Goal: Transaction & Acquisition: Purchase product/service

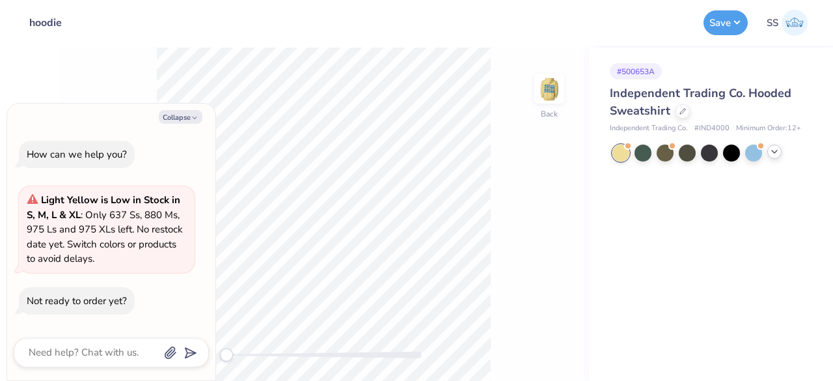
click at [778, 148] on icon at bounding box center [774, 151] width 10 height 10
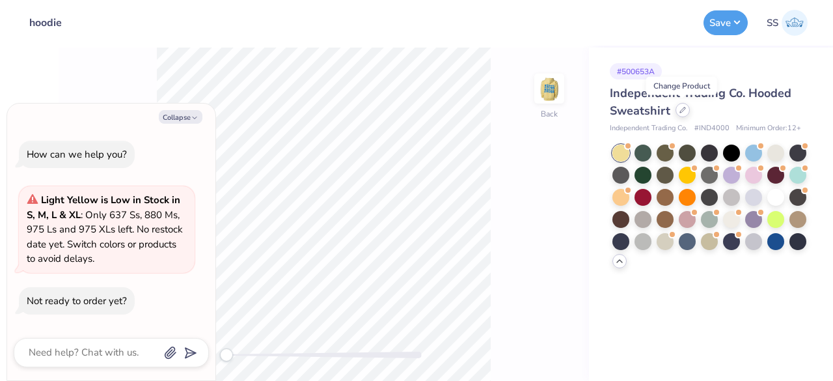
click at [682, 109] on icon at bounding box center [683, 110] width 7 height 7
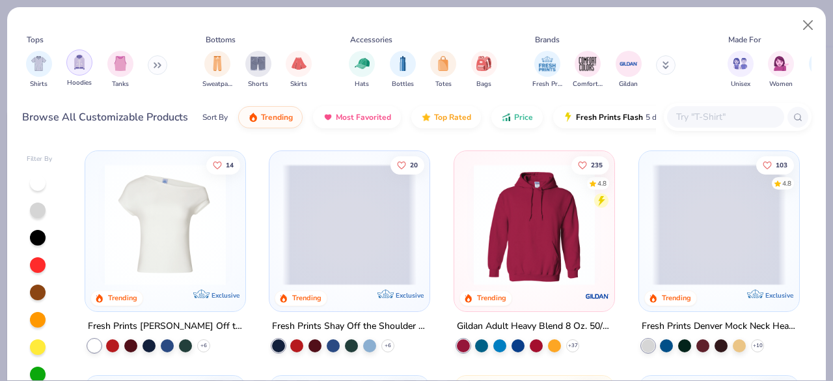
click at [78, 70] on div "filter for Hoodies" at bounding box center [79, 62] width 26 height 26
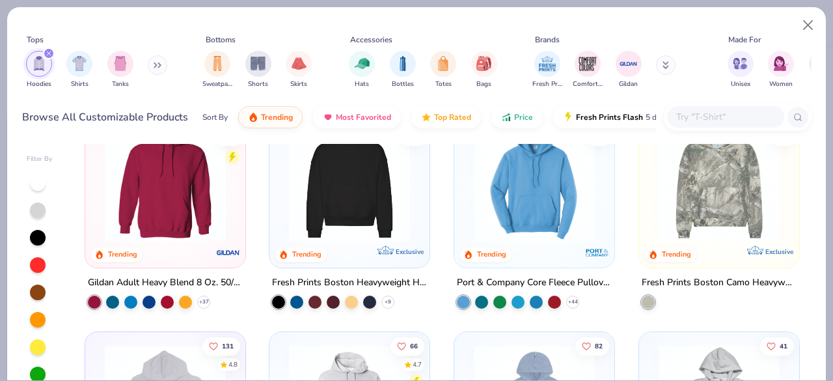
scroll to position [40, 0]
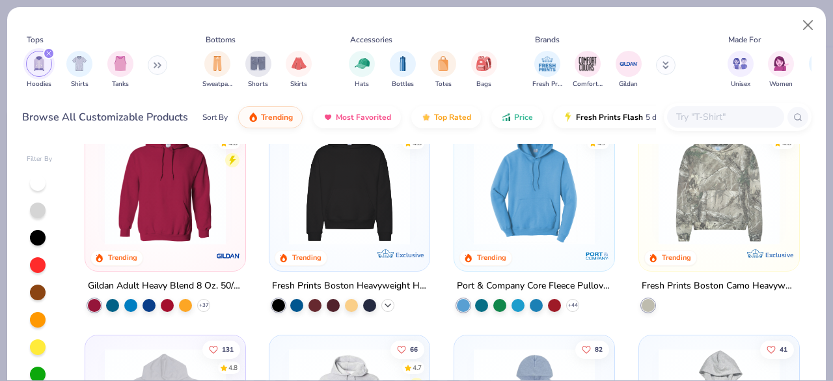
click at [388, 300] on icon at bounding box center [388, 305] width 10 height 10
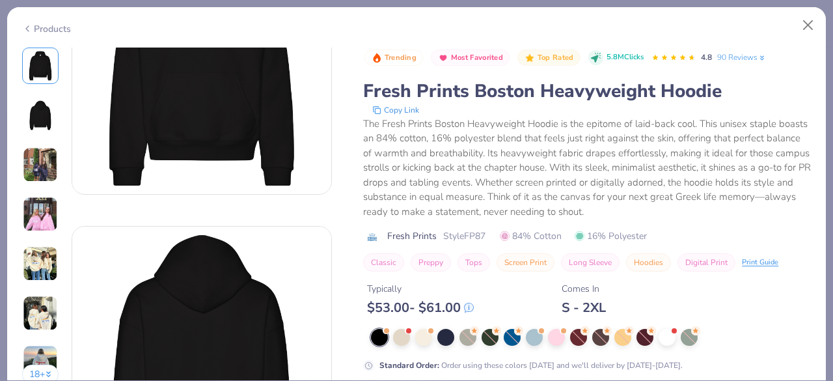
scroll to position [117, 0]
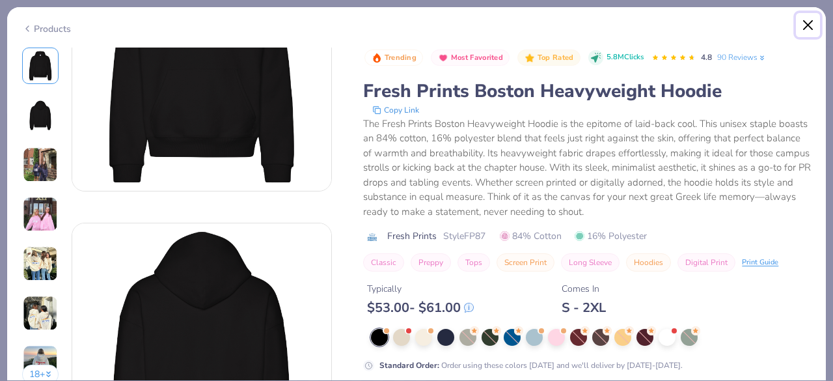
click at [808, 23] on button "Close" at bounding box center [808, 25] width 25 height 25
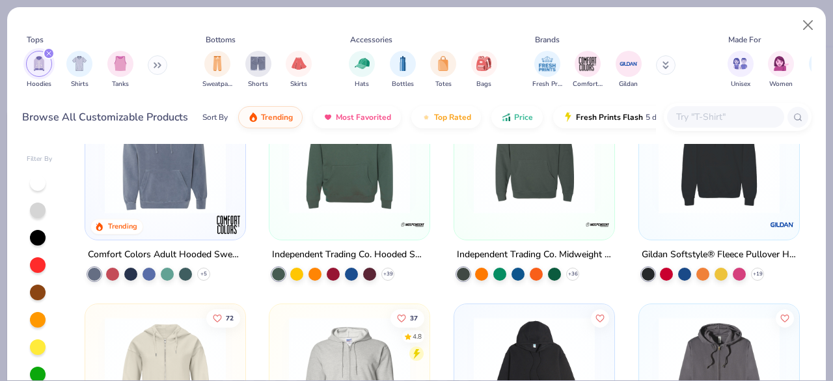
scroll to position [744, 0]
click at [385, 273] on polyline at bounding box center [387, 274] width 5 height 3
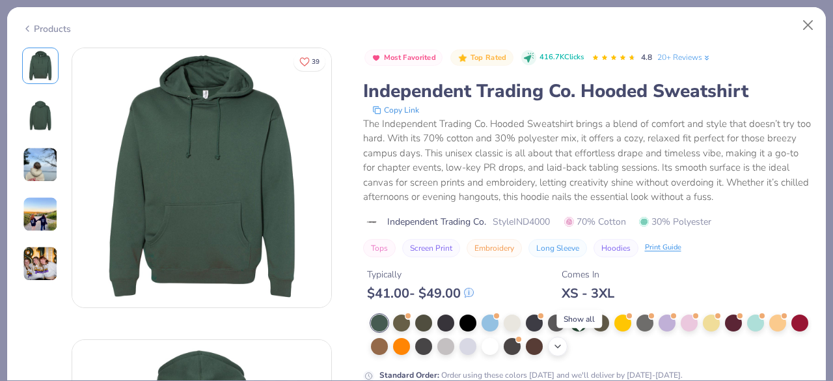
click at [563, 342] on icon at bounding box center [558, 346] width 10 height 10
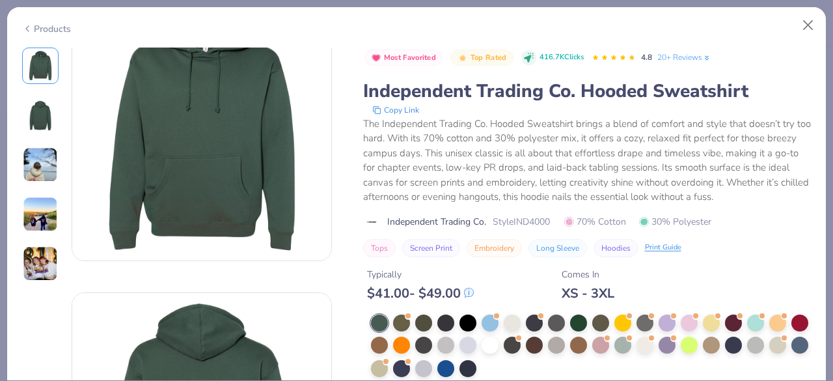
scroll to position [48, 0]
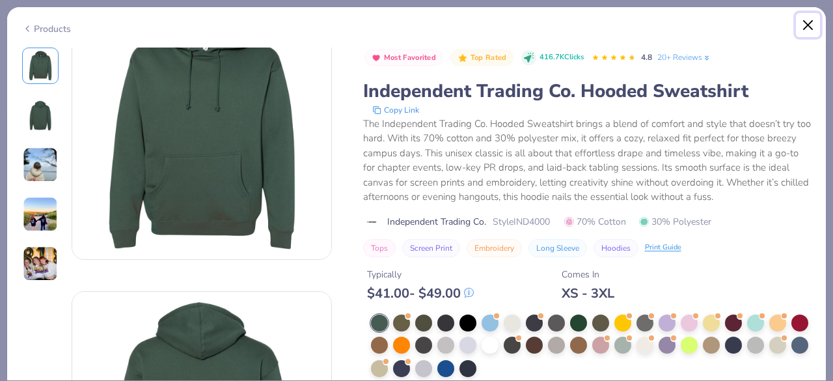
click at [806, 23] on button "Close" at bounding box center [808, 25] width 25 height 25
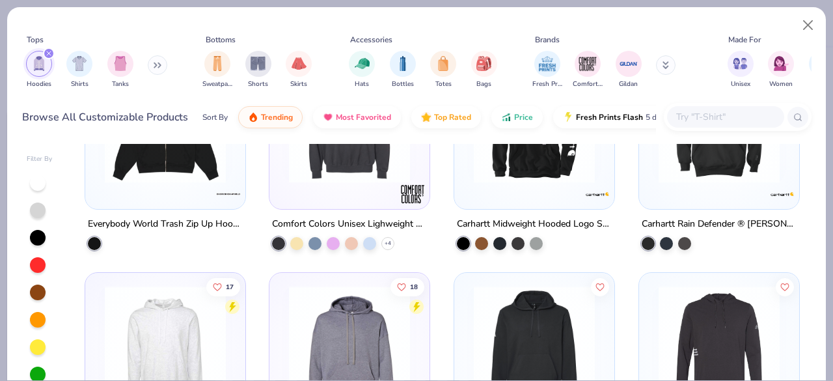
scroll to position [2347, 0]
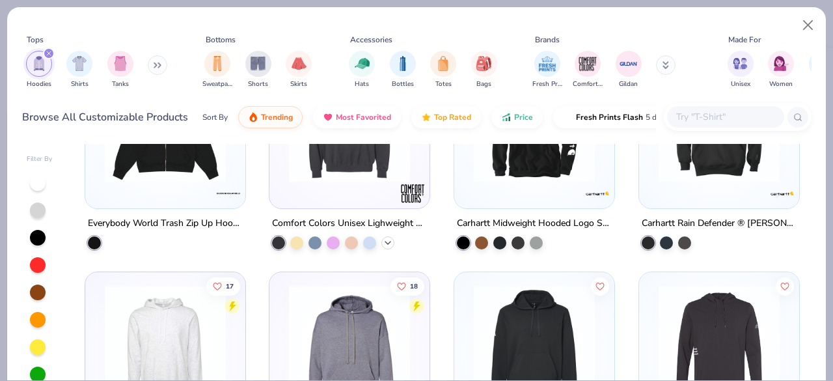
click at [385, 240] on icon at bounding box center [388, 242] width 10 height 10
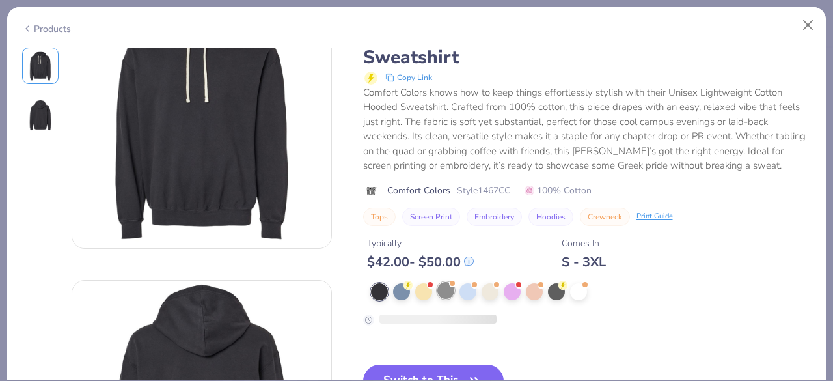
scroll to position [60, 0]
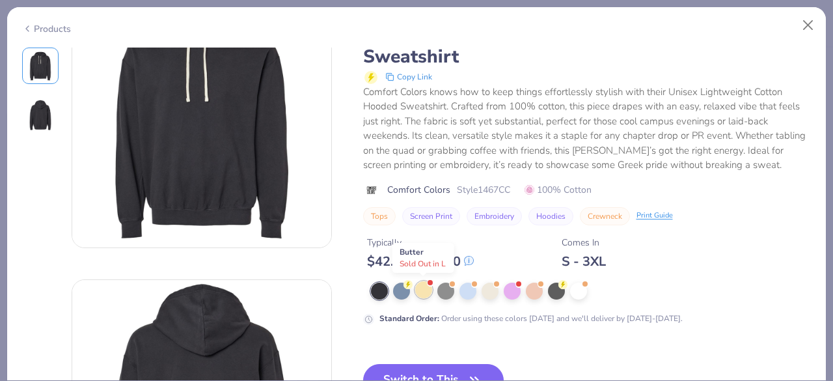
click at [422, 290] on div at bounding box center [423, 289] width 17 height 17
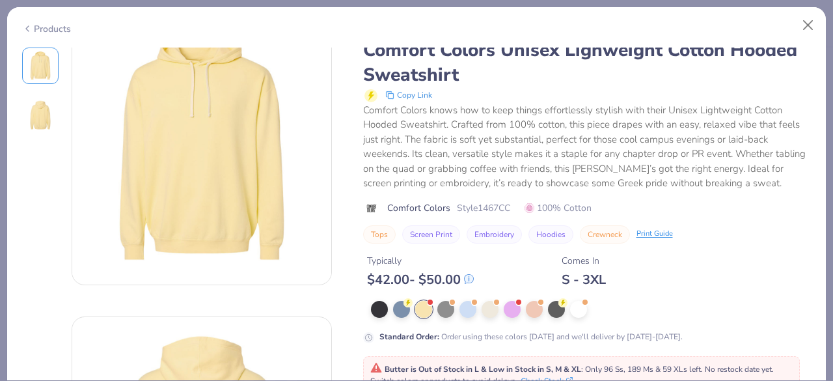
scroll to position [38, 0]
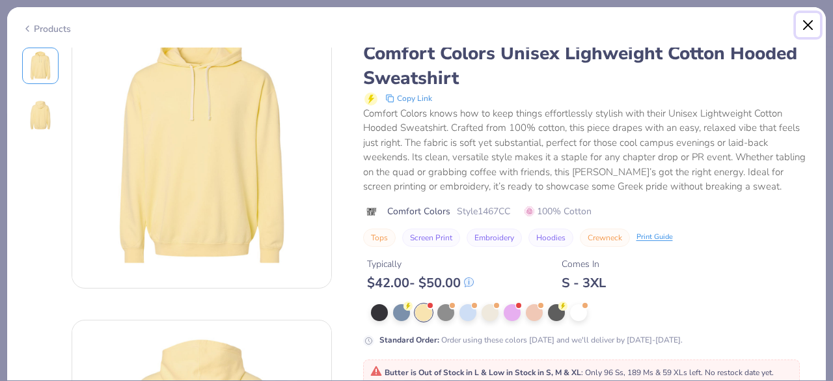
click at [809, 21] on button "Close" at bounding box center [808, 25] width 25 height 25
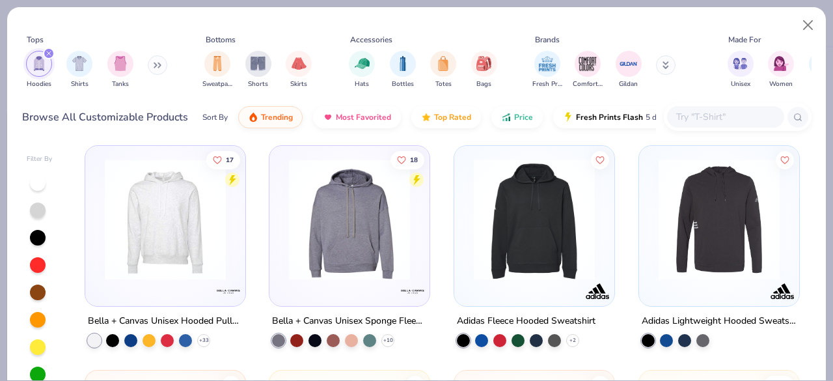
scroll to position [2499, 0]
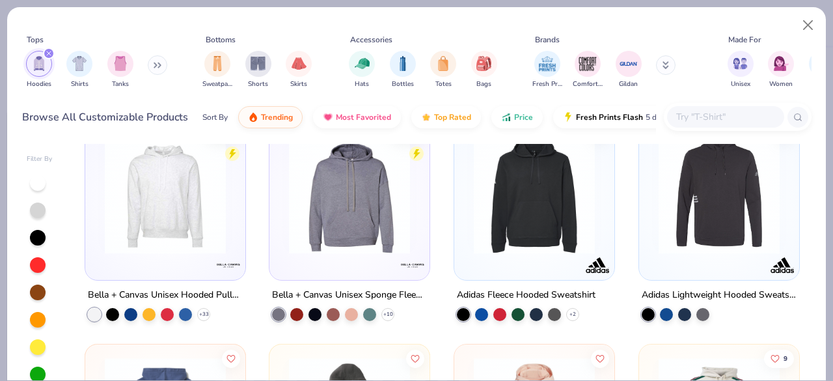
click at [163, 180] on img at bounding box center [165, 193] width 134 height 121
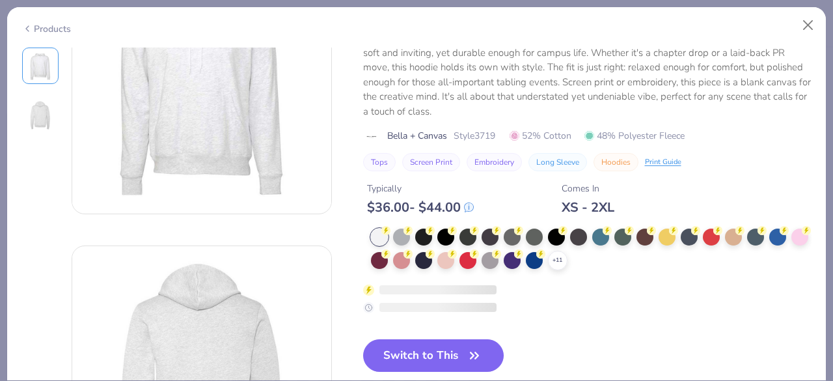
scroll to position [111, 0]
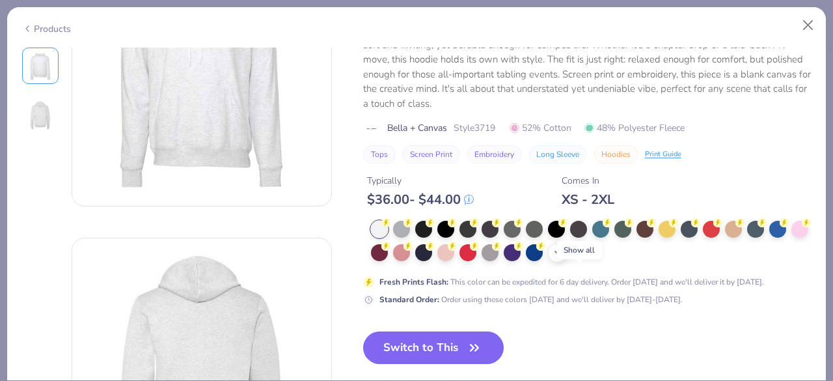
click at [563, 258] on icon at bounding box center [558, 252] width 10 height 10
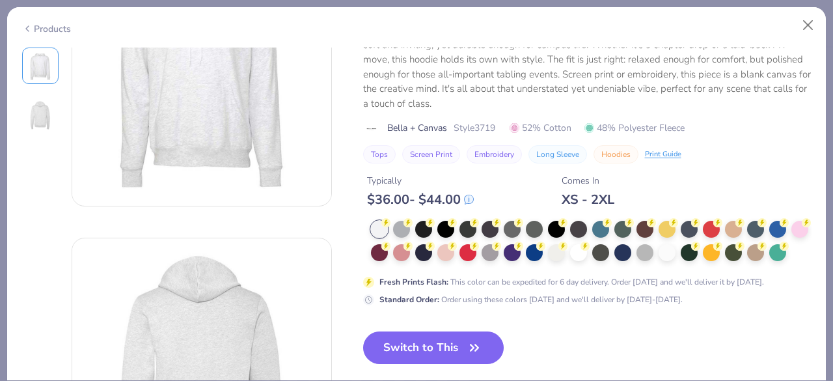
scroll to position [116, 0]
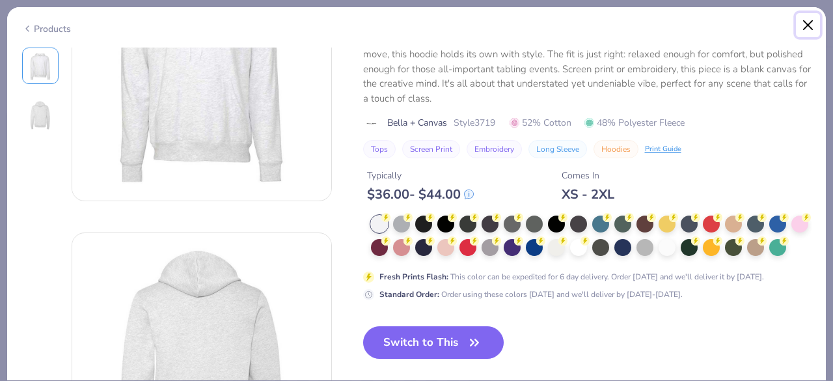
click at [813, 22] on button "Close" at bounding box center [808, 25] width 25 height 25
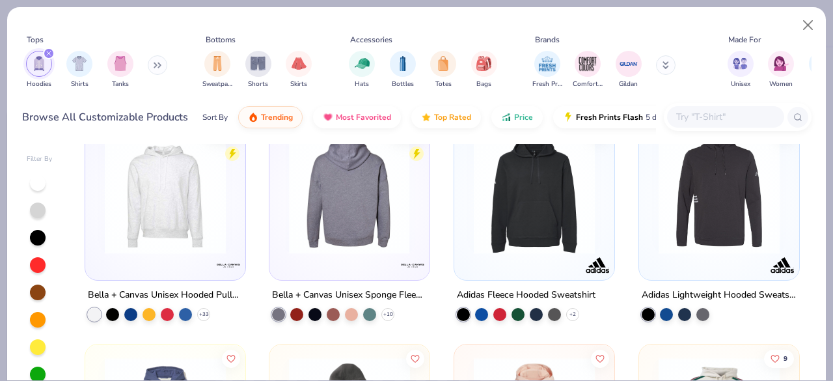
click at [283, 184] on img at bounding box center [216, 193] width 134 height 121
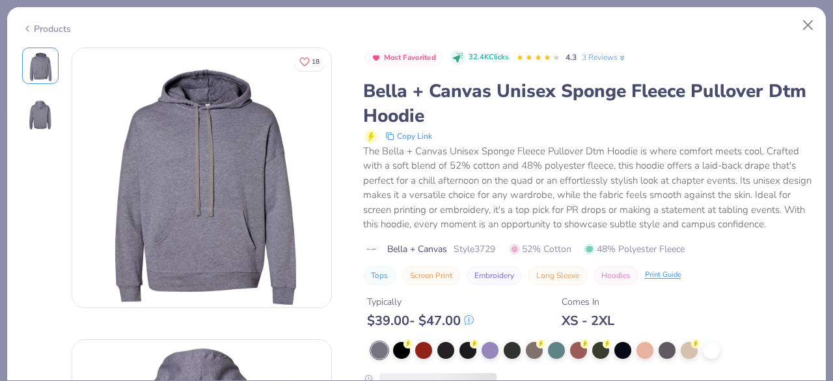
scroll to position [67, 0]
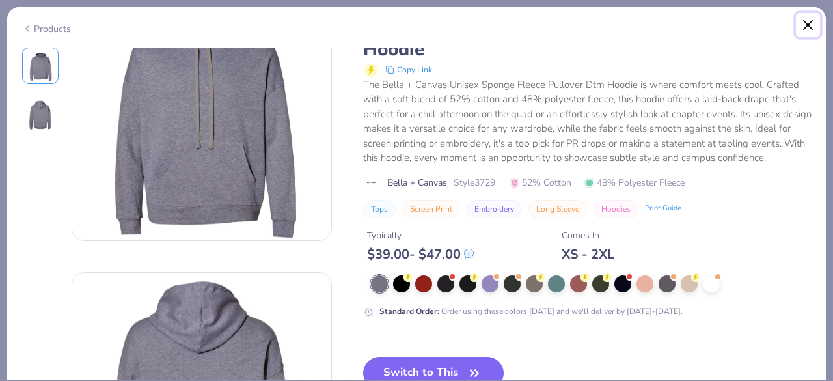
click at [803, 23] on button "Close" at bounding box center [808, 25] width 25 height 25
type textarea "x"
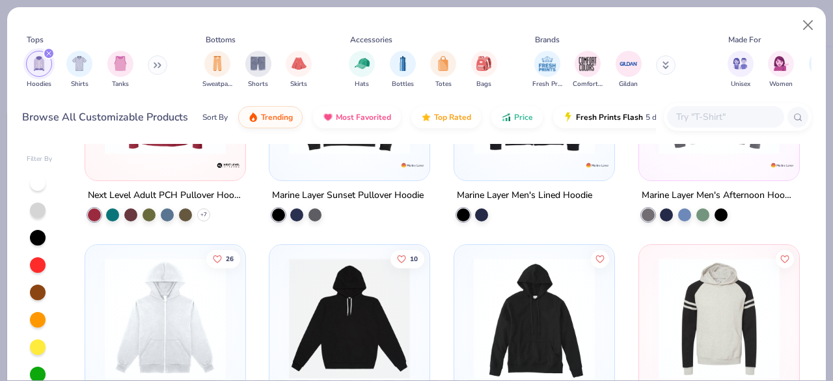
scroll to position [4400, 0]
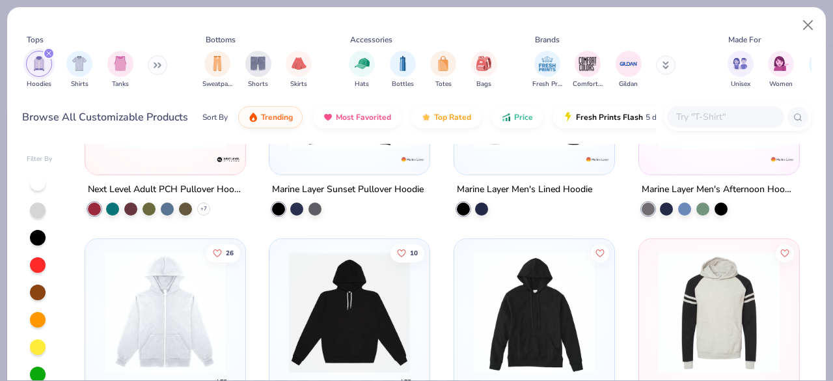
click at [715, 110] on input "text" at bounding box center [725, 116] width 100 height 15
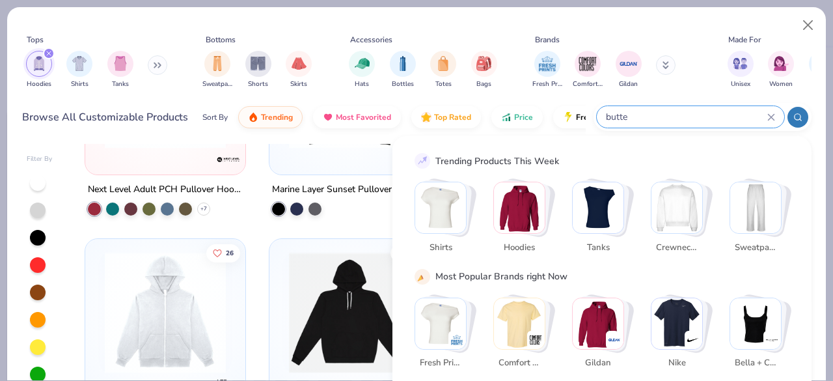
type input "butter"
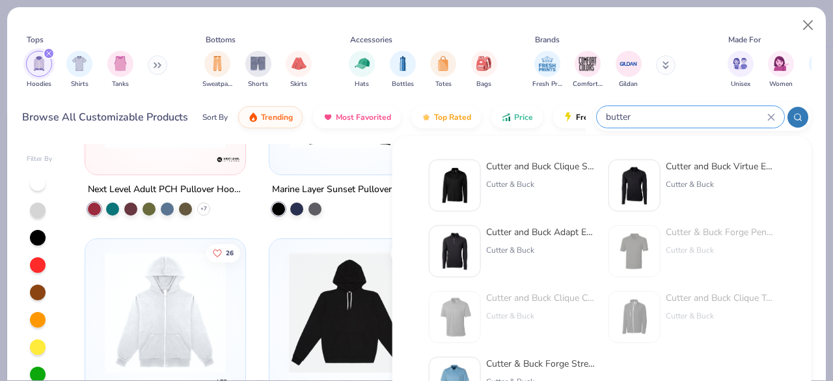
click at [773, 113] on icon at bounding box center [771, 117] width 8 height 8
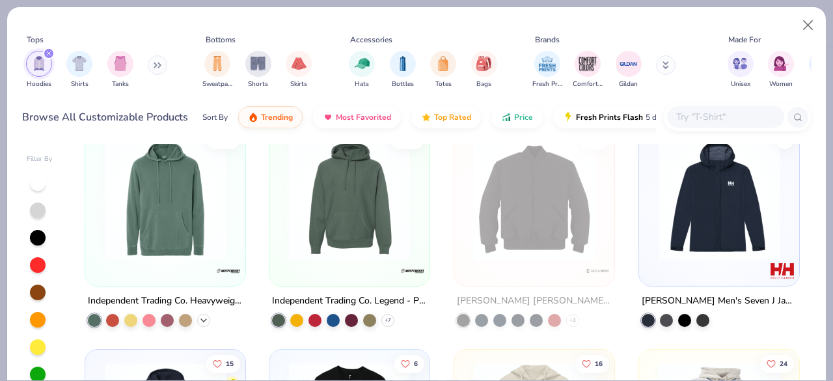
scroll to position [4955, 0]
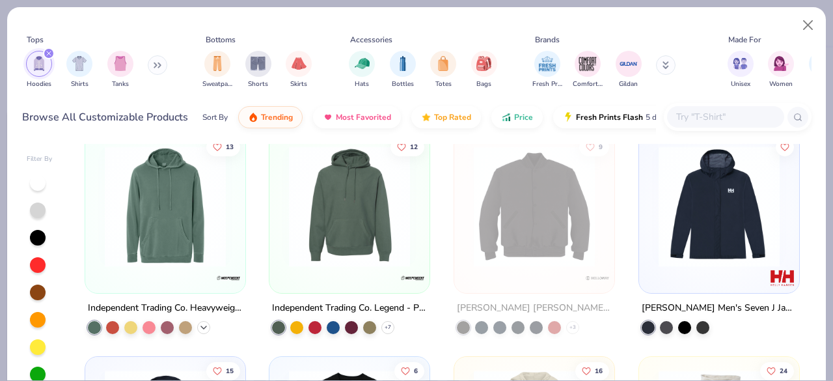
click at [201, 327] on polyline at bounding box center [203, 326] width 5 height 3
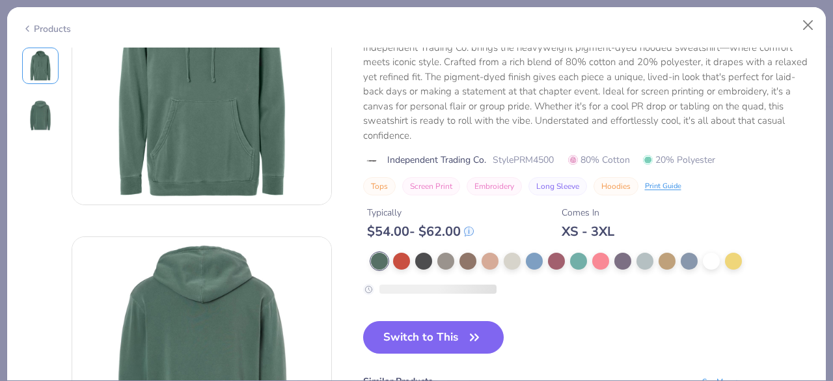
scroll to position [104, 0]
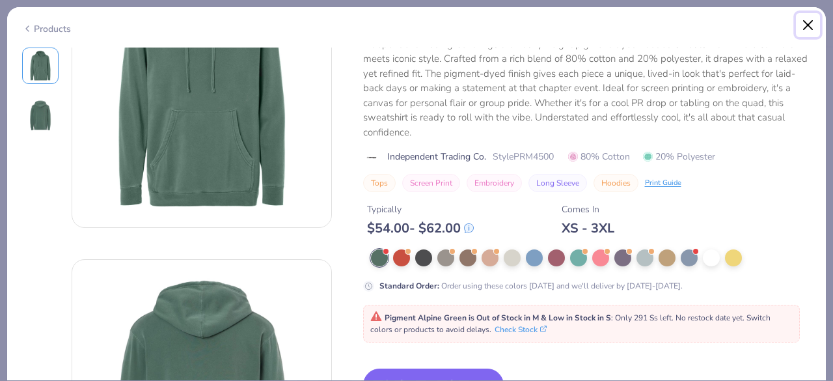
click at [813, 20] on button "Close" at bounding box center [808, 25] width 25 height 25
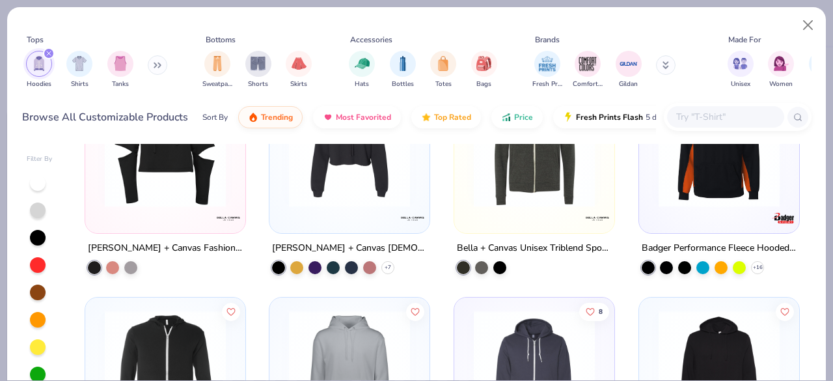
scroll to position [6997, 0]
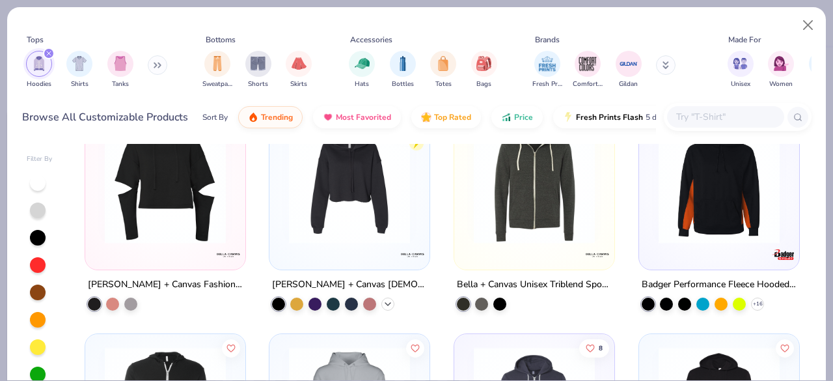
click at [383, 303] on icon at bounding box center [388, 304] width 10 height 10
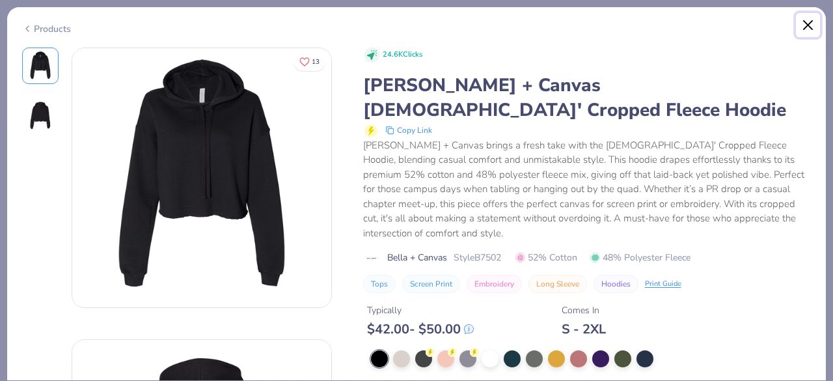
click at [801, 20] on button "Close" at bounding box center [808, 25] width 25 height 25
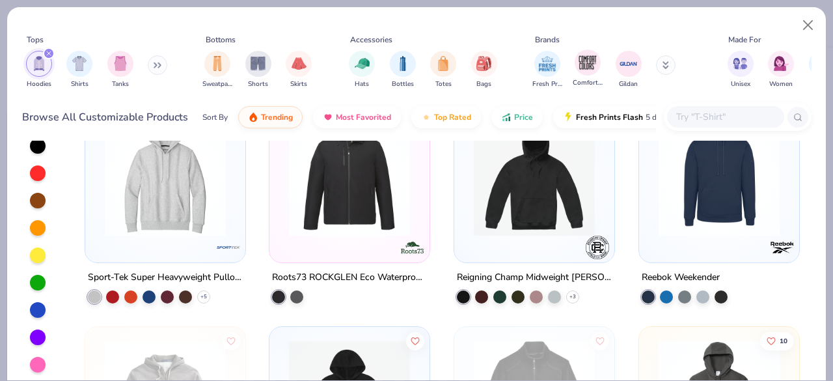
scroll to position [3520, 0]
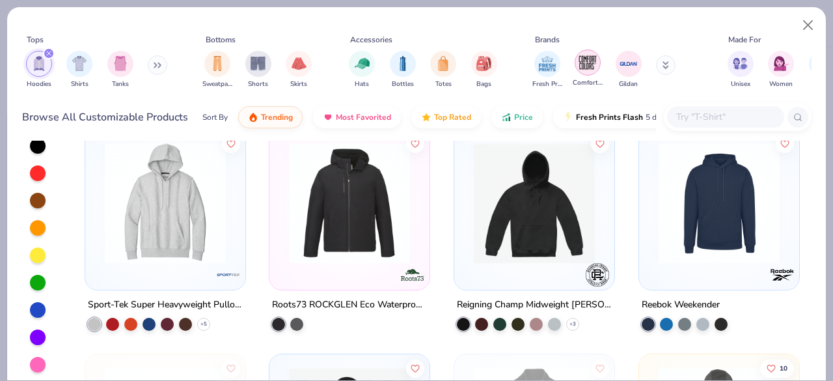
click at [590, 75] on div "filter for Comfort Colors" at bounding box center [588, 62] width 26 height 26
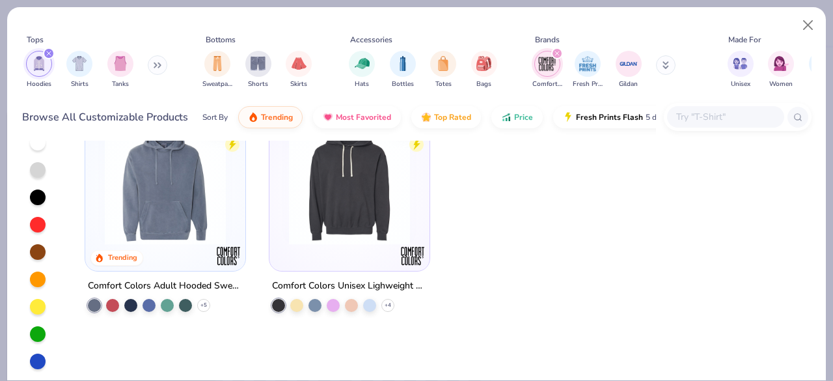
scroll to position [40, 0]
click at [169, 178] on img at bounding box center [165, 184] width 134 height 121
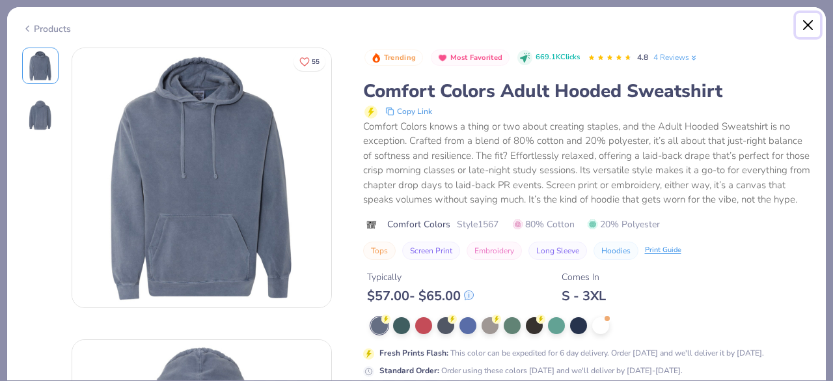
click at [804, 29] on button "Close" at bounding box center [808, 25] width 25 height 25
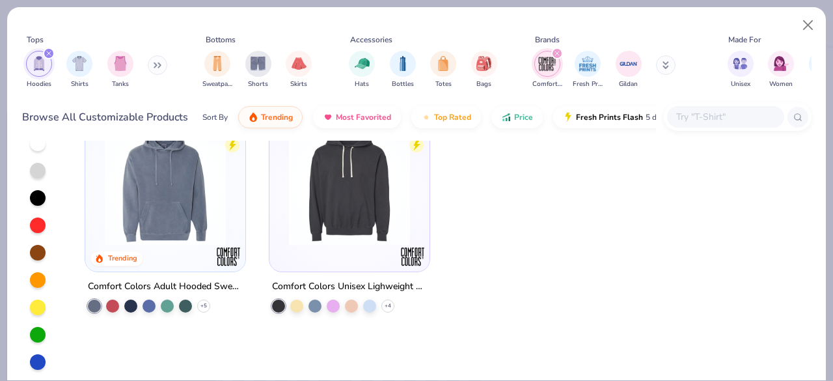
click at [330, 167] on img at bounding box center [349, 184] width 134 height 121
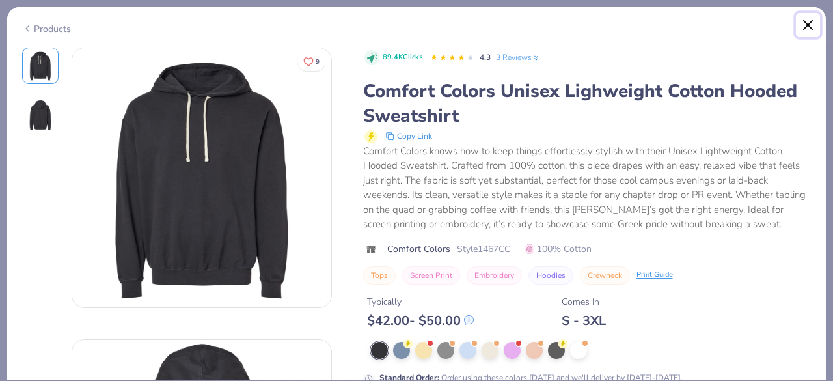
click at [799, 29] on button "Close" at bounding box center [808, 25] width 25 height 25
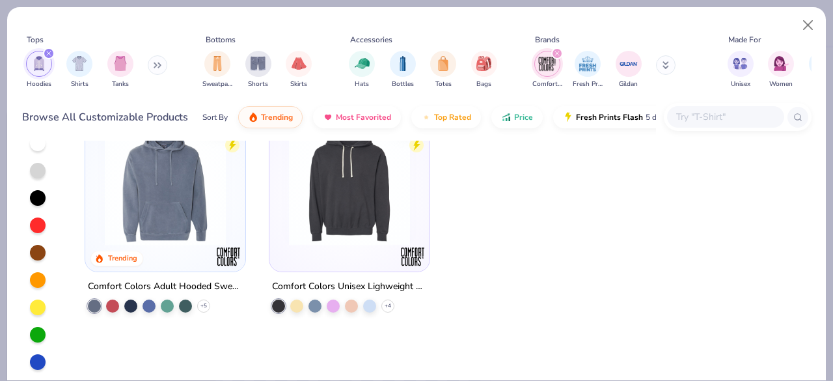
click at [558, 54] on icon "filter for Comfort Colors" at bounding box center [557, 53] width 5 height 5
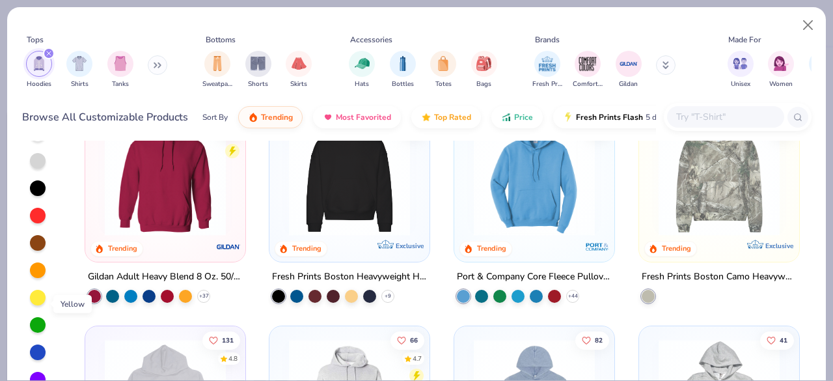
scroll to position [50, 0]
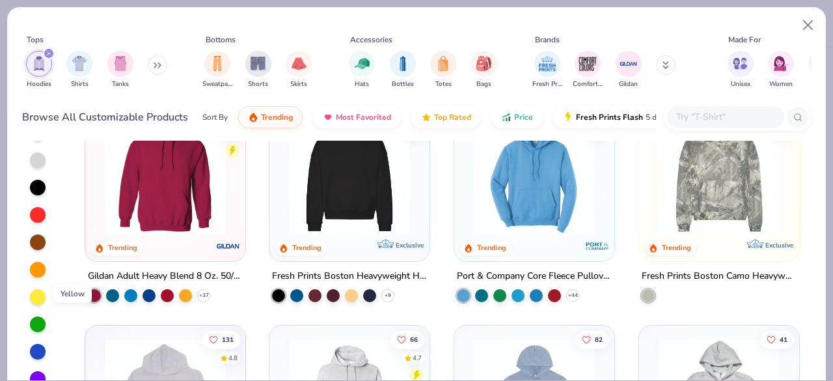
click at [35, 297] on div at bounding box center [38, 297] width 16 height 16
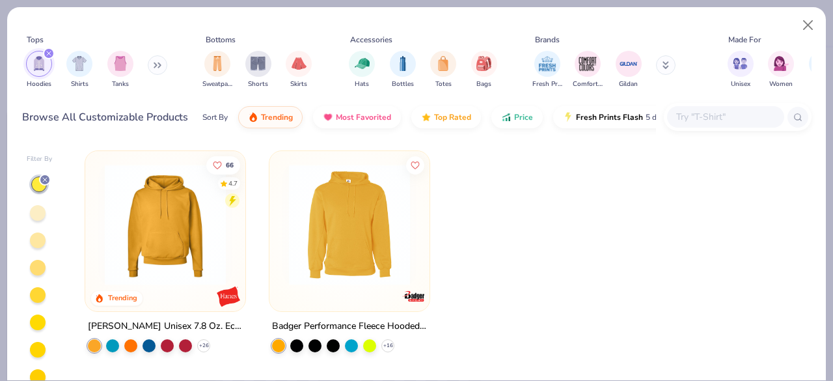
click at [36, 210] on div at bounding box center [38, 213] width 16 height 16
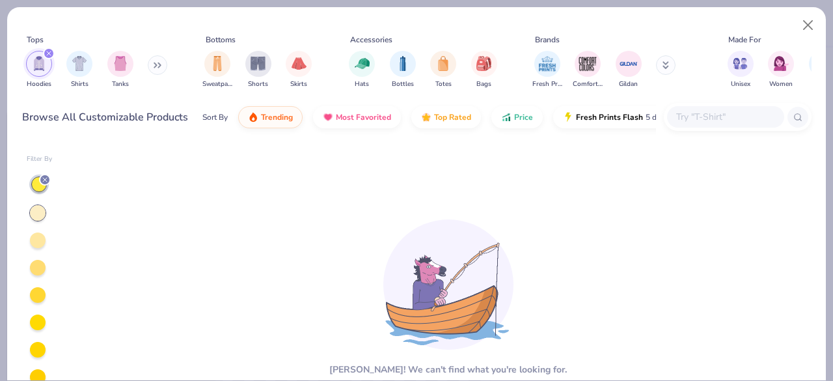
click at [38, 237] on div at bounding box center [38, 240] width 16 height 16
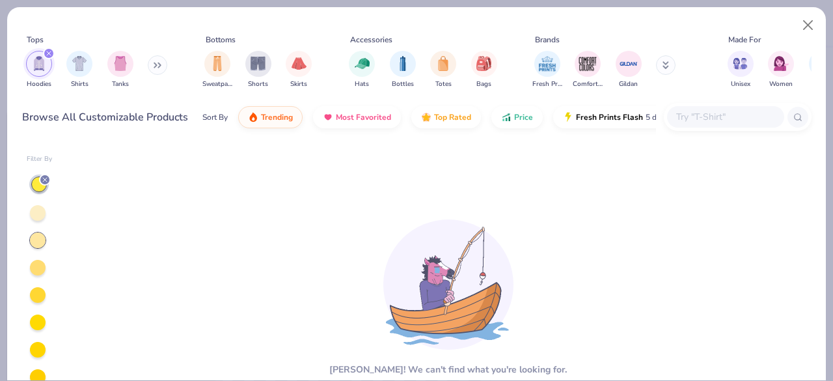
click at [39, 268] on div at bounding box center [38, 268] width 16 height 16
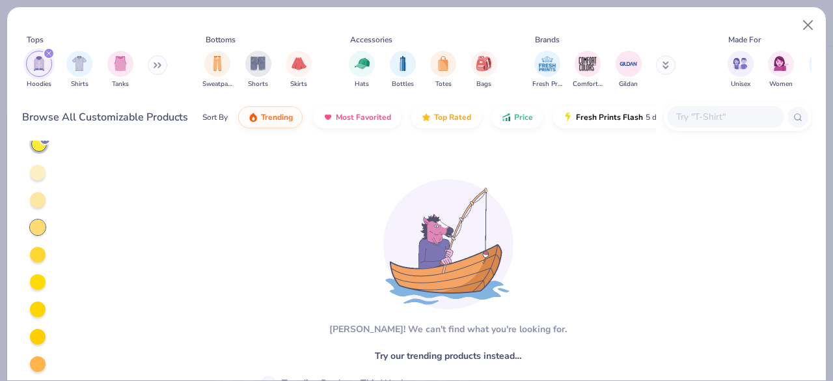
click at [36, 253] on div at bounding box center [38, 255] width 16 height 16
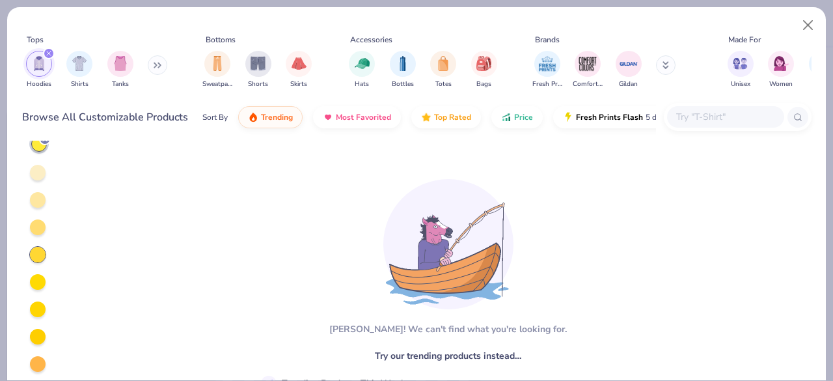
click at [36, 291] on div at bounding box center [40, 308] width 26 height 348
click at [38, 278] on div at bounding box center [38, 282] width 16 height 16
click at [38, 312] on div at bounding box center [38, 309] width 16 height 16
click at [38, 336] on div at bounding box center [38, 337] width 16 height 16
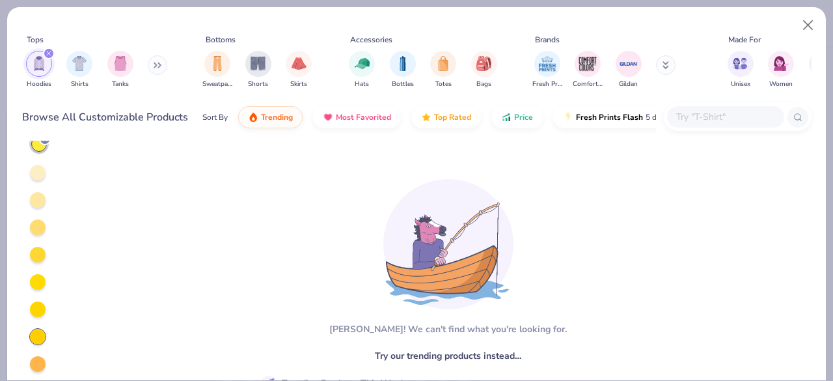
click at [38, 363] on div at bounding box center [38, 364] width 16 height 16
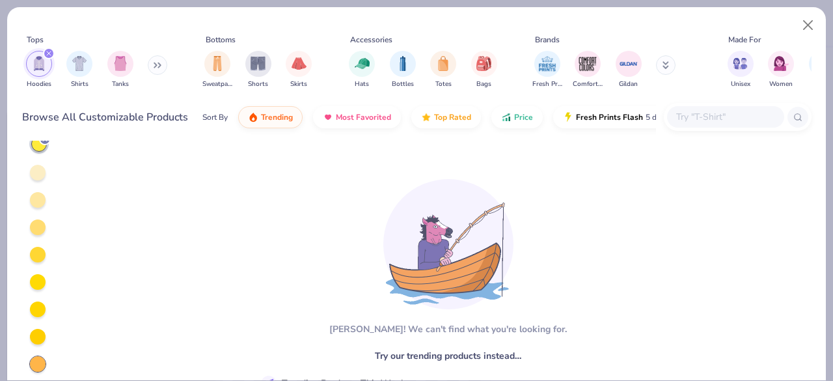
scroll to position [148, 0]
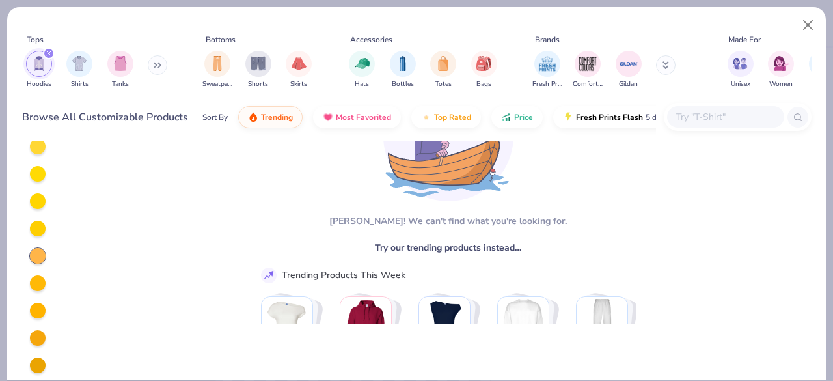
click at [34, 357] on div at bounding box center [38, 365] width 16 height 16
click at [36, 315] on div at bounding box center [40, 200] width 26 height 348
click at [36, 330] on div at bounding box center [38, 338] width 16 height 16
click at [39, 303] on div at bounding box center [38, 311] width 16 height 16
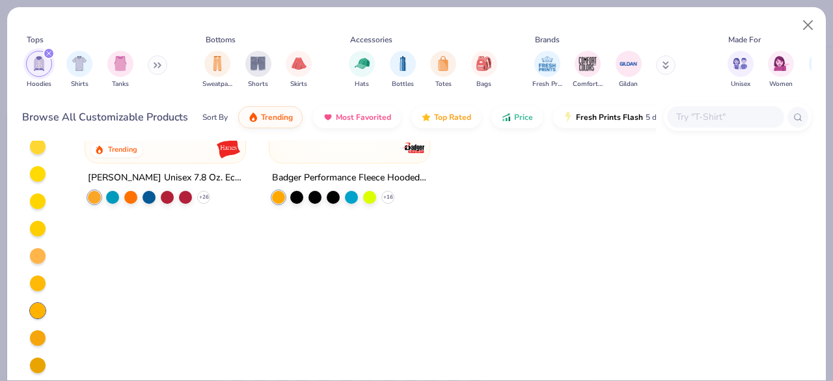
click at [36, 268] on div at bounding box center [40, 200] width 26 height 348
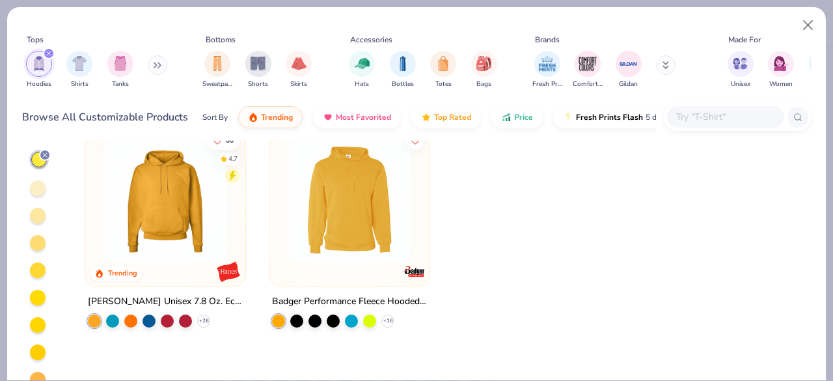
scroll to position [24, 0]
click at [171, 219] on img at bounding box center [165, 200] width 134 height 121
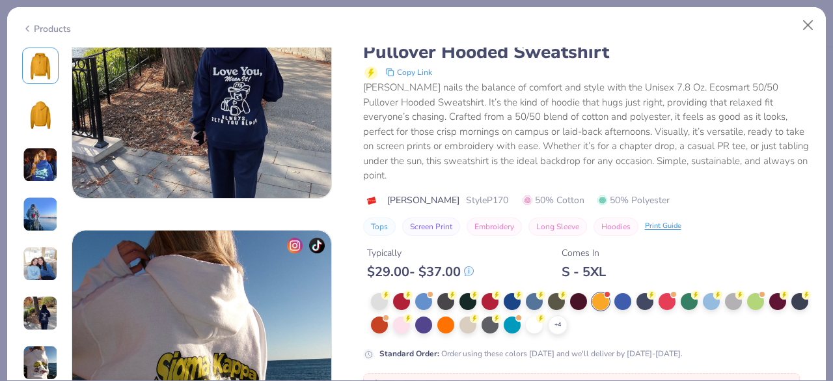
scroll to position [1608, 0]
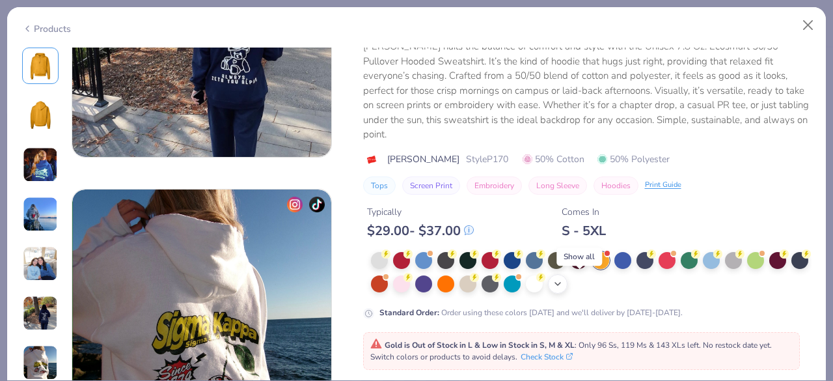
click at [568, 288] on div "+ 4" at bounding box center [558, 284] width 20 height 20
click at [587, 281] on div at bounding box center [578, 282] width 17 height 17
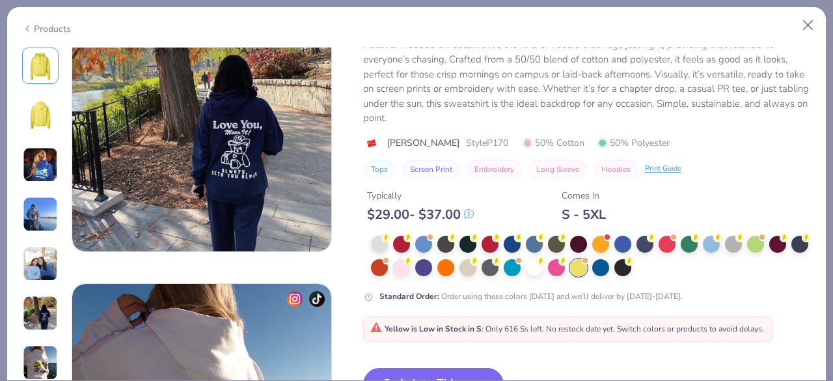
scroll to position [1513, 0]
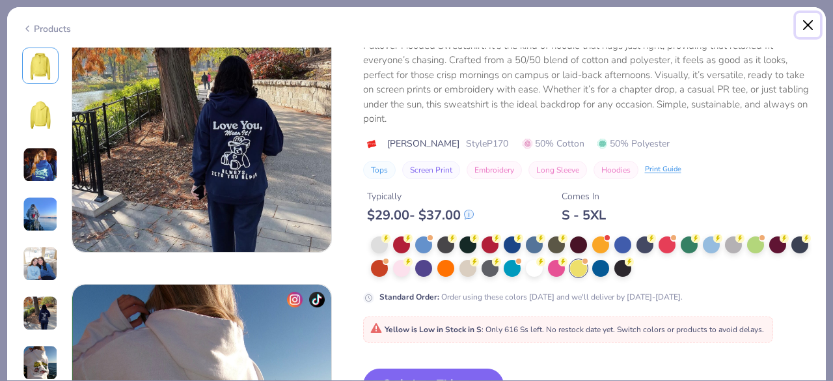
click at [805, 29] on button "Close" at bounding box center [808, 25] width 25 height 25
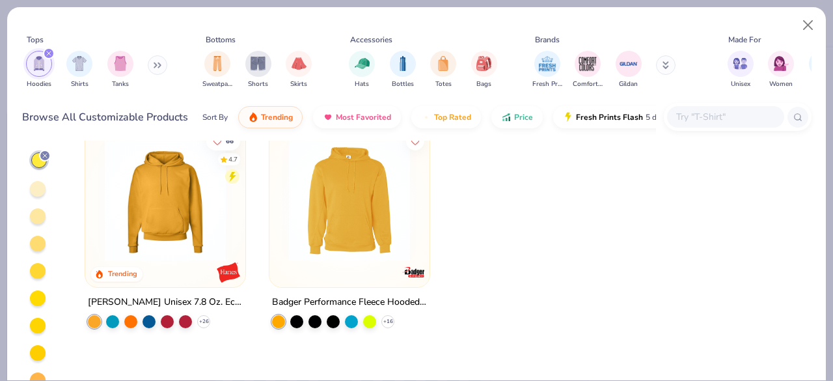
click at [387, 221] on img at bounding box center [349, 200] width 134 height 121
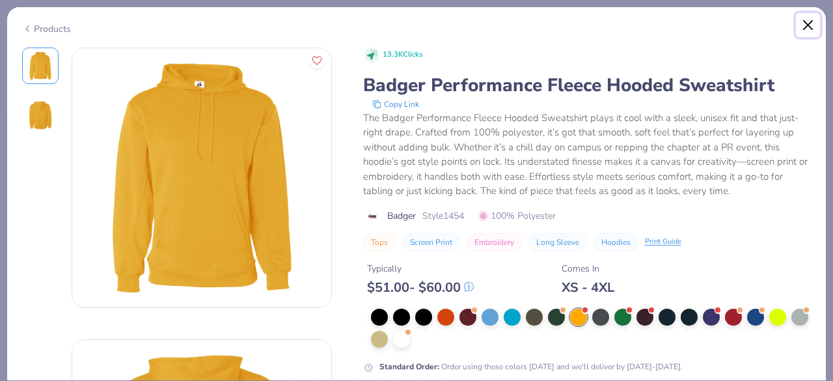
click at [806, 22] on button "Close" at bounding box center [808, 25] width 25 height 25
type textarea "x"
